Goal: Book appointment/travel/reservation

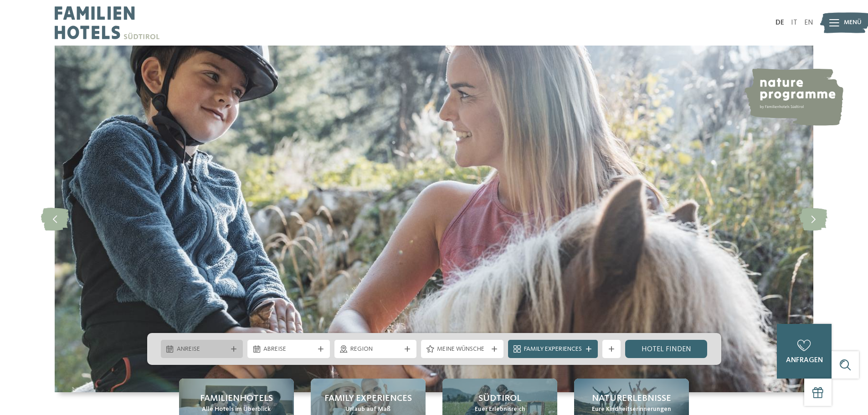
click at [231, 348] on icon at bounding box center [233, 348] width 5 height 5
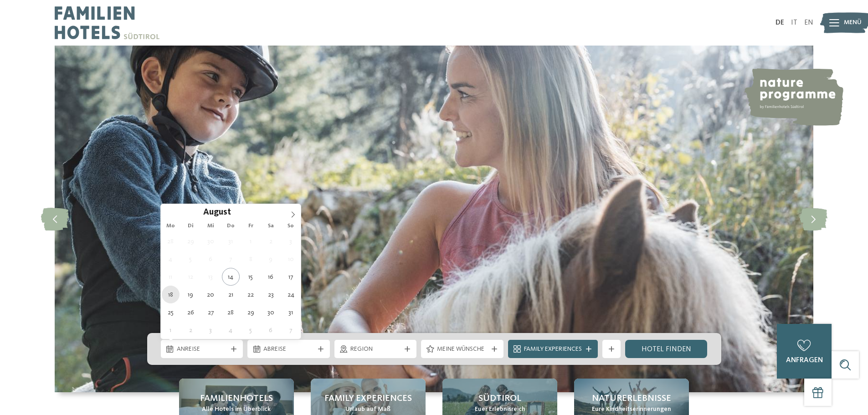
type div "[DATE]"
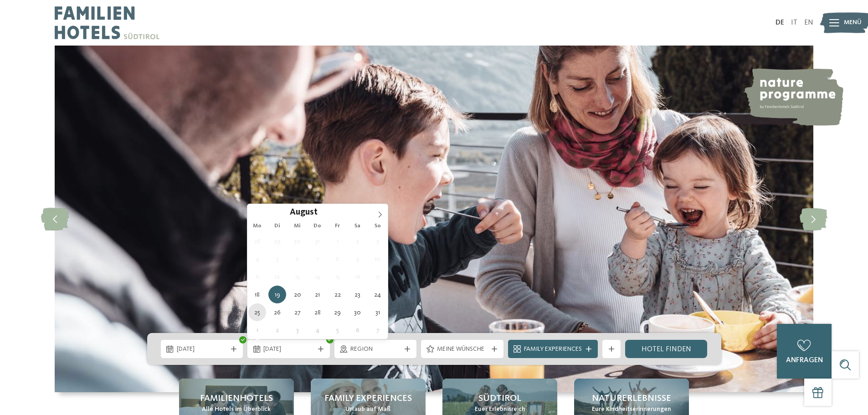
type div "[DATE]"
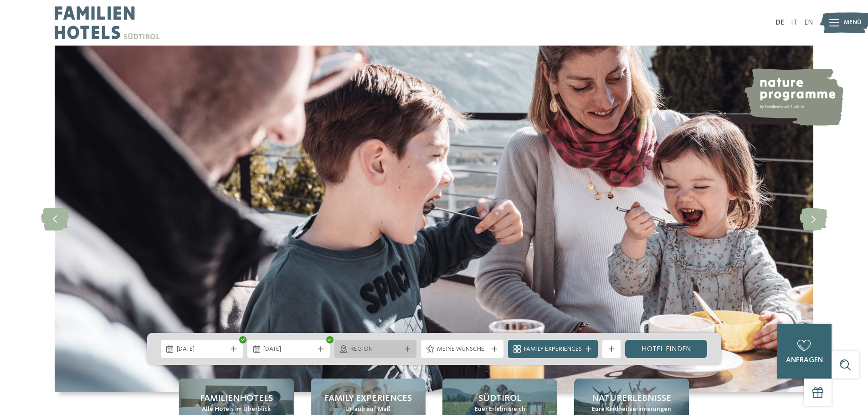
click at [372, 349] on span "Region" at bounding box center [375, 349] width 51 height 9
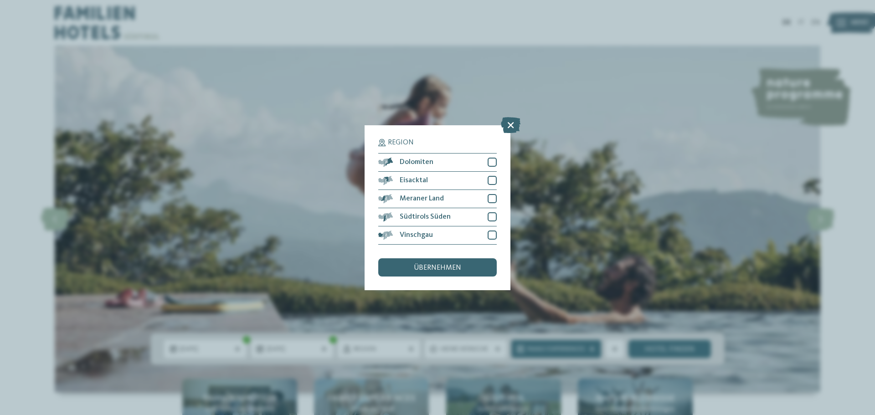
click at [533, 302] on div "Region Dolomiten" at bounding box center [437, 207] width 875 height 415
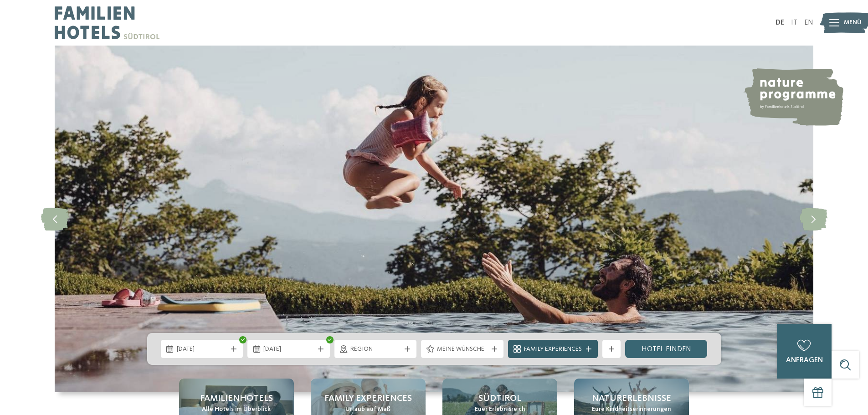
click at [532, 350] on span "Family Experiences" at bounding box center [553, 349] width 58 height 9
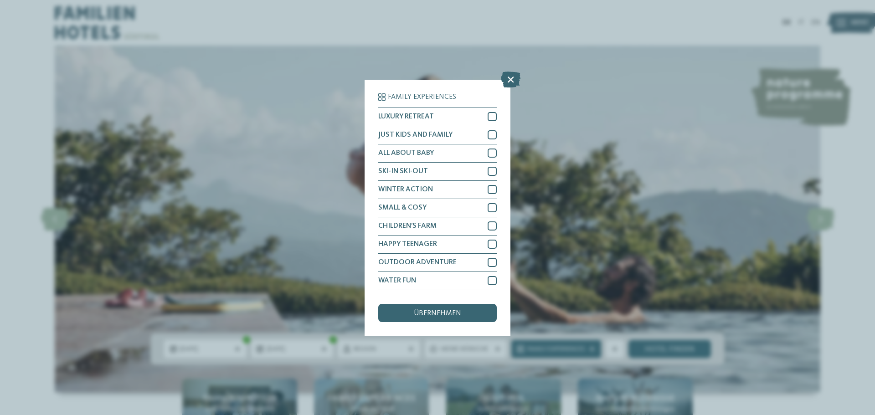
click at [578, 251] on div "Family Experiences LUXURY RETREAT JUST KIDS AND FAMILY" at bounding box center [437, 207] width 875 height 415
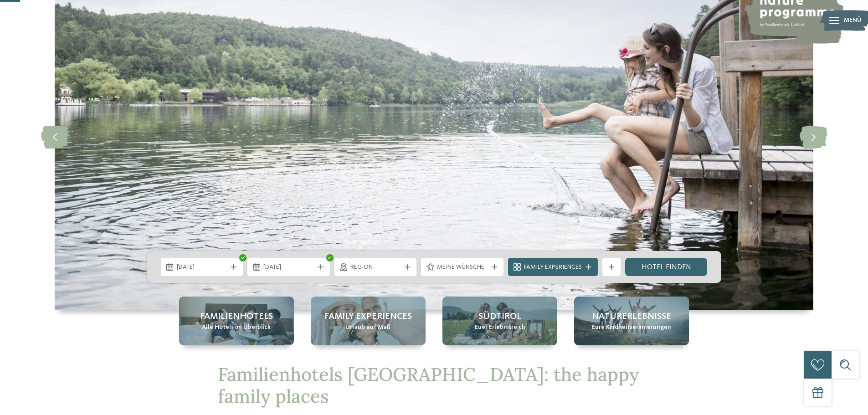
scroll to position [91, 0]
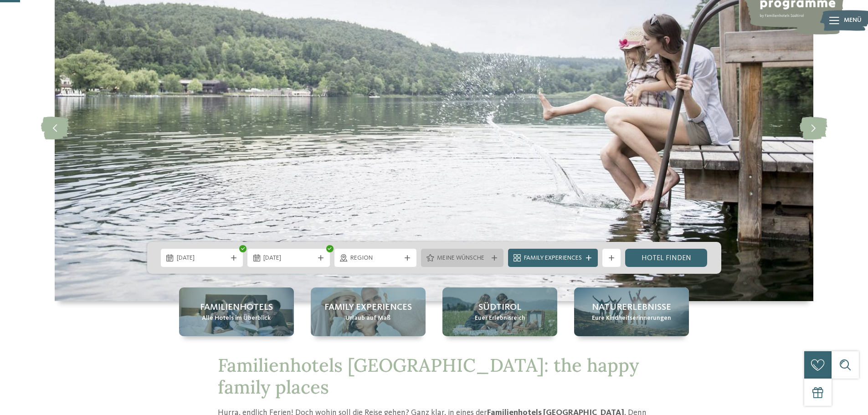
click at [461, 256] on span "Meine Wünsche" at bounding box center [462, 258] width 51 height 9
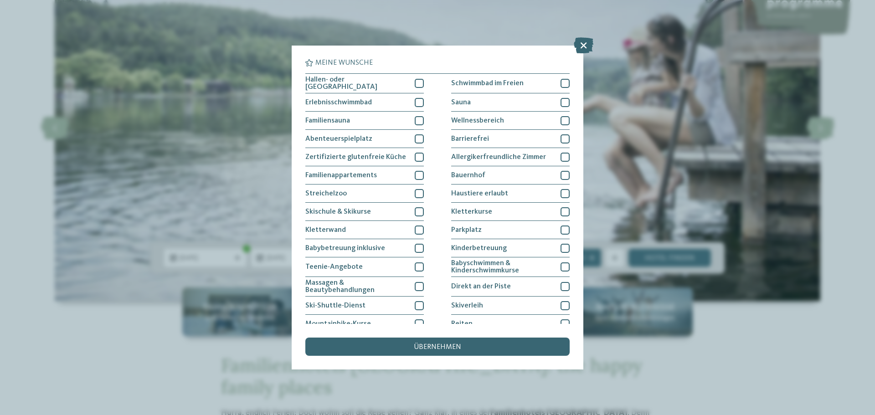
click at [620, 241] on div "Meine Wünsche [GEOGRAPHIC_DATA] Schwimmbad im Freien" at bounding box center [437, 207] width 875 height 415
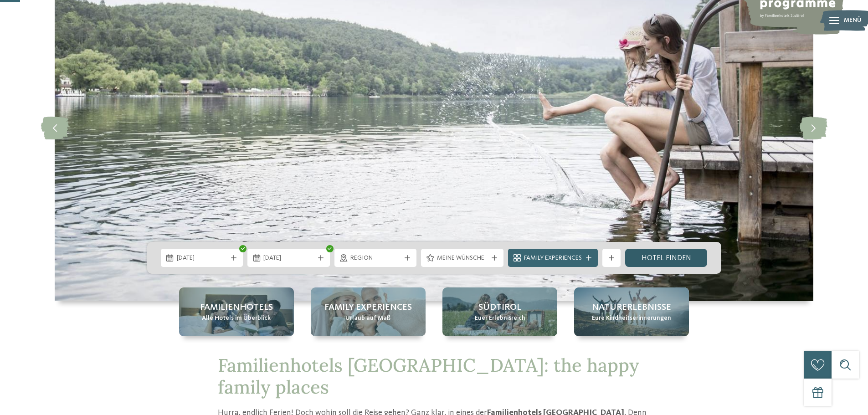
click at [646, 262] on link "Hotel finden" at bounding box center [666, 258] width 82 height 18
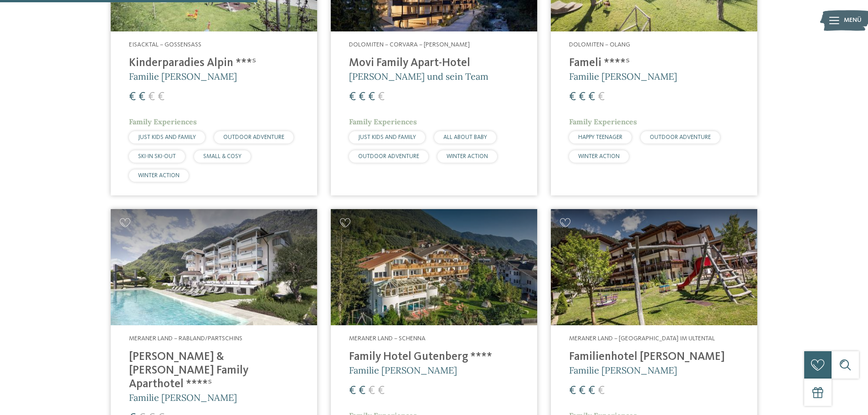
scroll to position [1164, 0]
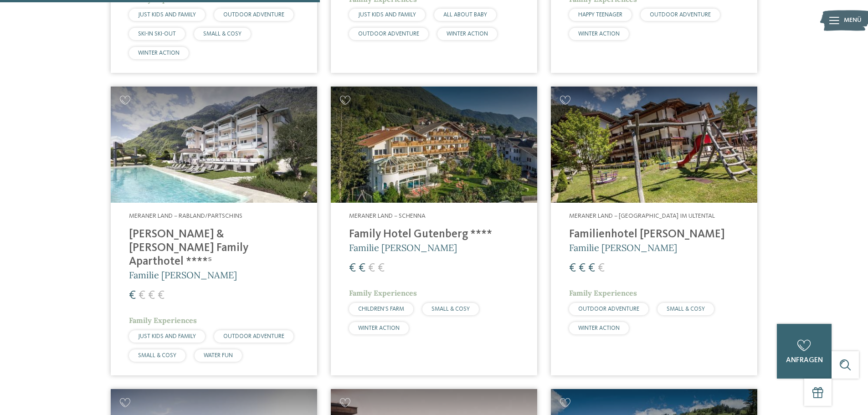
click at [264, 236] on h4 "[PERSON_NAME] & [PERSON_NAME] Family Aparthotel ****ˢ" at bounding box center [214, 248] width 170 height 41
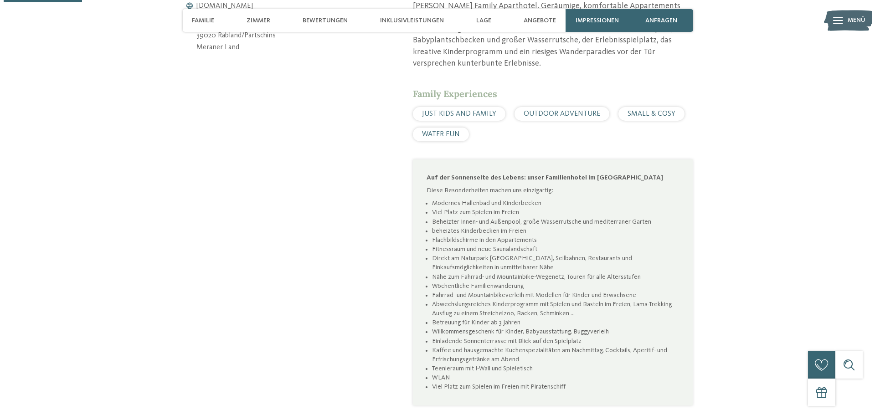
scroll to position [273, 0]
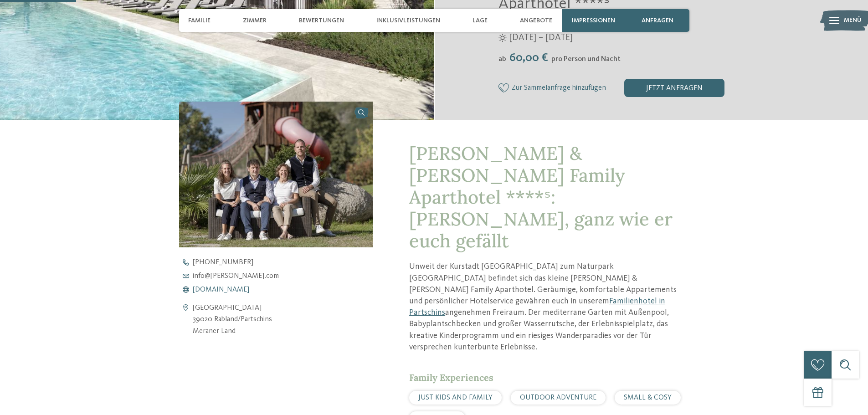
click at [245, 286] on span "www.heidi-edith.com" at bounding box center [221, 289] width 56 height 7
